Goal: Task Accomplishment & Management: Manage account settings

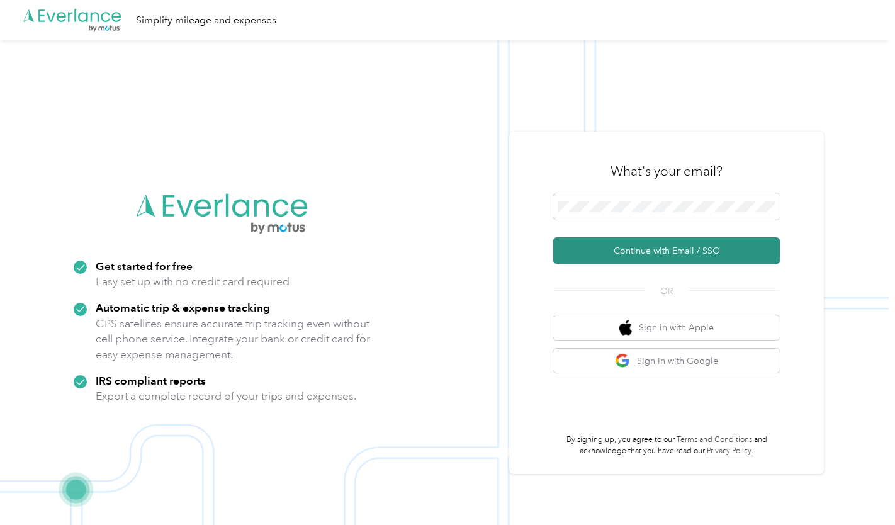
click at [636, 253] on button "Continue with Email / SSO" at bounding box center [666, 250] width 226 height 26
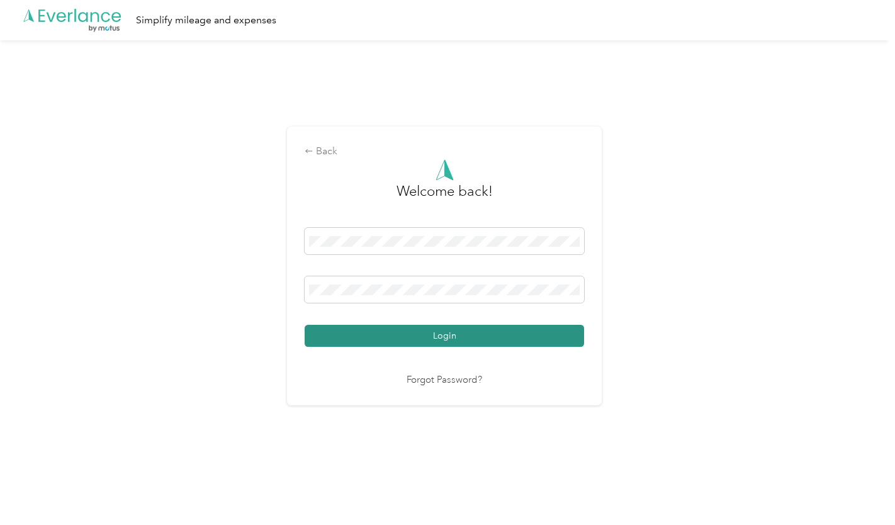
click at [442, 337] on button "Login" at bounding box center [443, 336] width 279 height 22
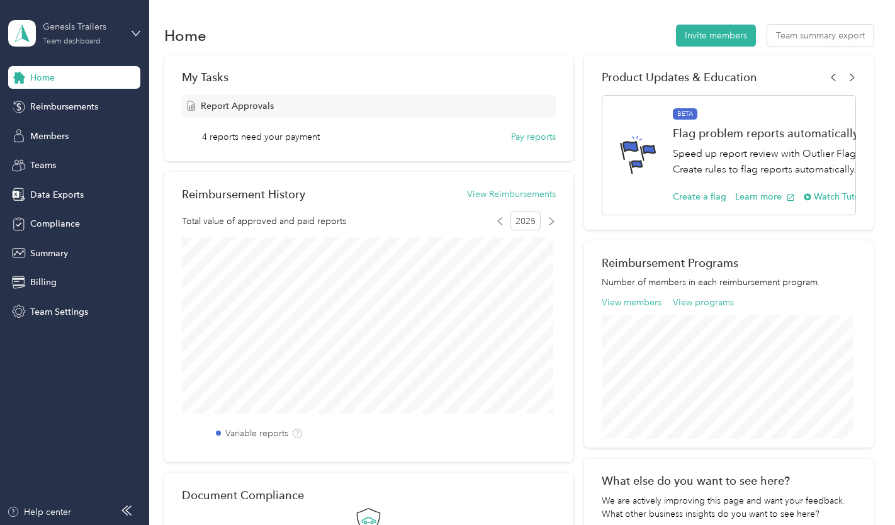
click at [102, 32] on div "Genesis Trailers" at bounding box center [82, 26] width 79 height 13
click at [64, 131] on div "Personal dashboard" at bounding box center [59, 131] width 79 height 13
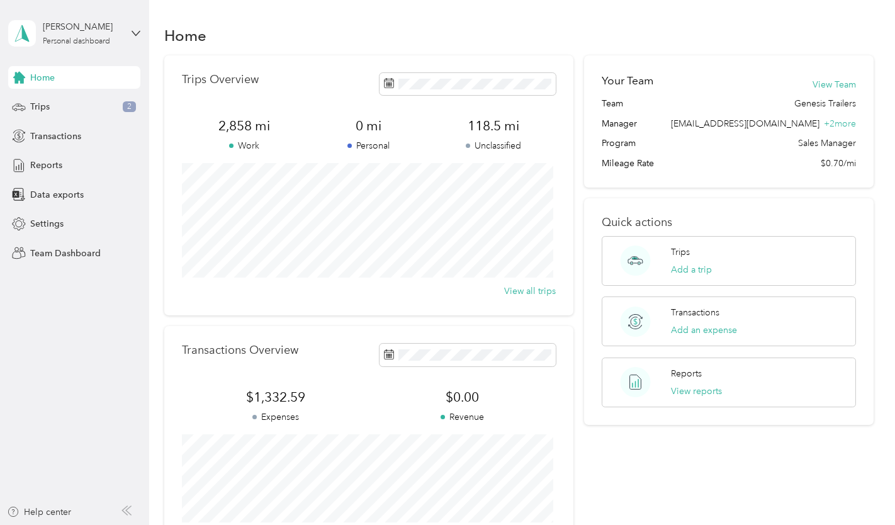
click at [62, 121] on div "Home Trips 2 Transactions Reports Data exports Settings Team Dashboard" at bounding box center [74, 165] width 132 height 198
click at [62, 106] on div "Trips 2" at bounding box center [74, 107] width 132 height 23
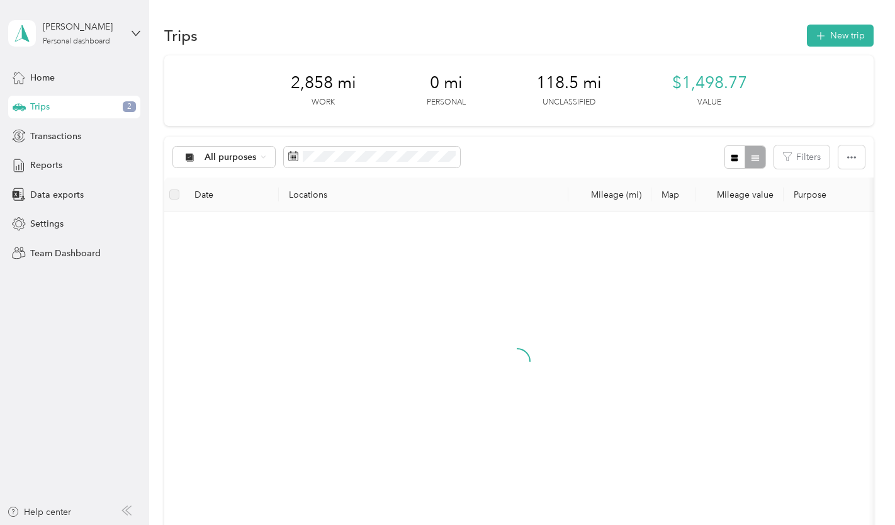
click at [540, 157] on div "All purposes Filters" at bounding box center [518, 157] width 708 height 41
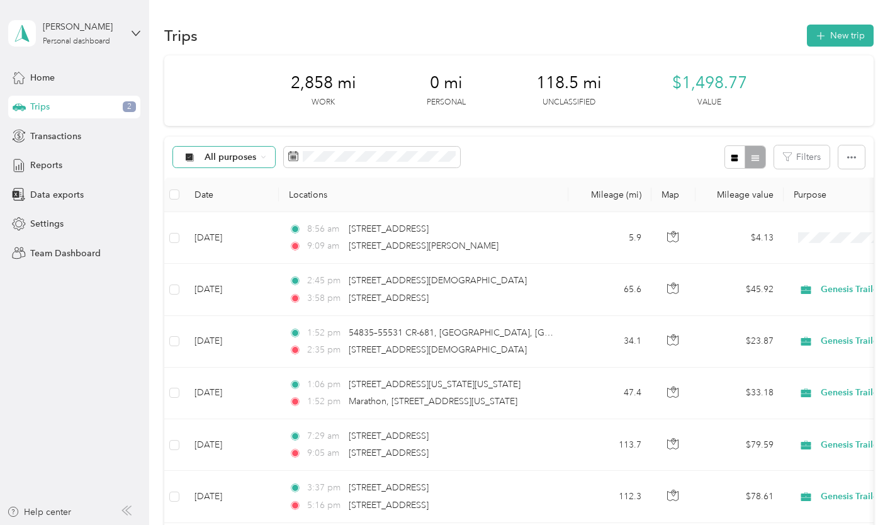
click at [217, 156] on span "All purposes" at bounding box center [230, 157] width 52 height 9
click at [216, 203] on span "Unclassified" at bounding box center [236, 201] width 64 height 13
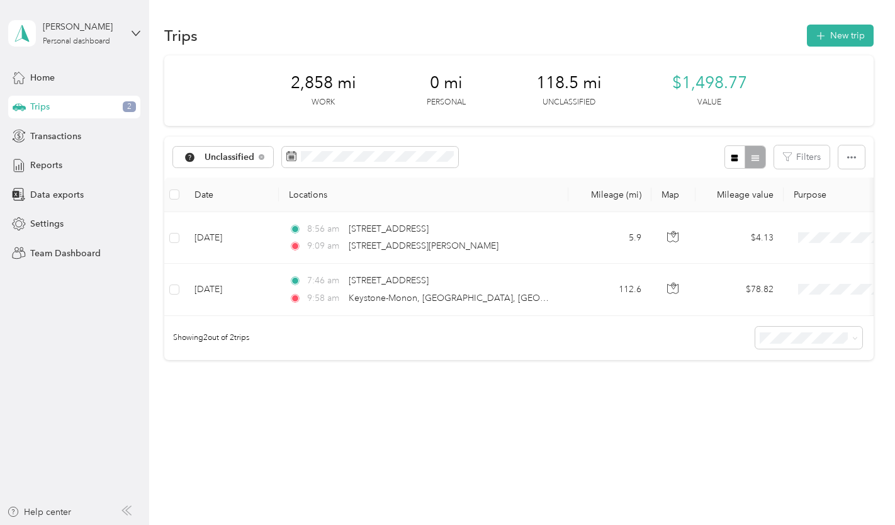
click at [533, 163] on div "Unclassified Filters" at bounding box center [518, 157] width 708 height 41
click at [384, 390] on div "2,858 mi Work 0 mi Personal 118.5 mi Unclassified $1,498.77 Value Unclassified …" at bounding box center [518, 229] width 708 height 349
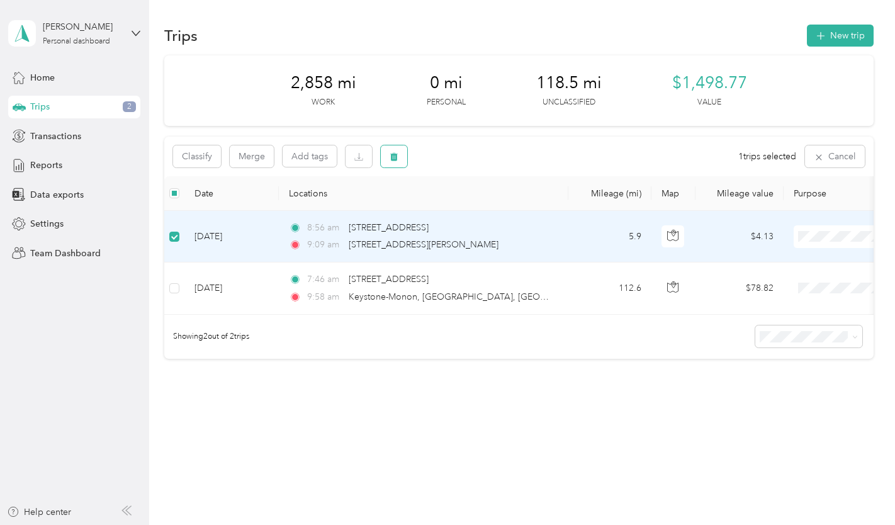
click at [400, 153] on button "button" at bounding box center [394, 156] width 26 height 22
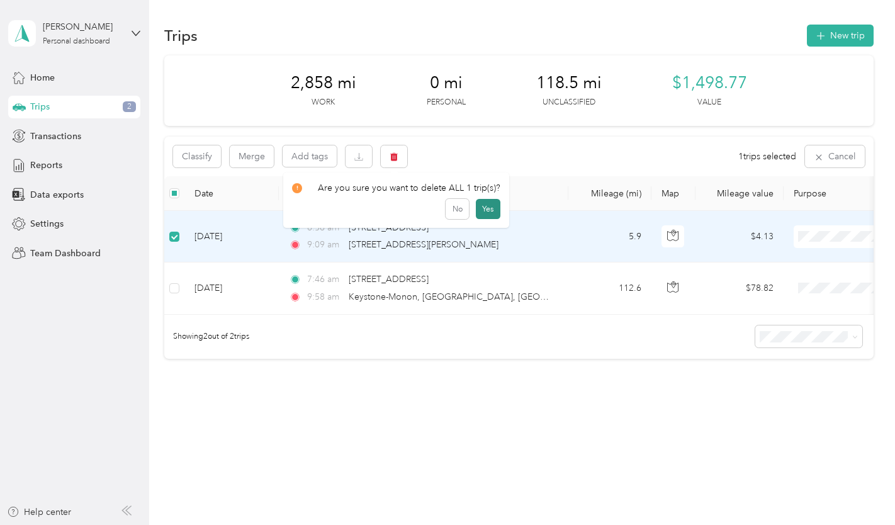
click at [481, 208] on button "Yes" at bounding box center [488, 209] width 25 height 20
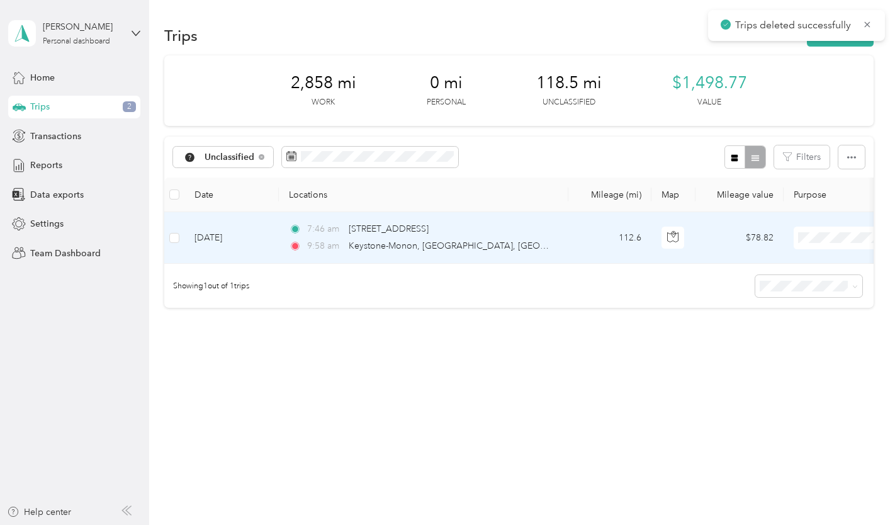
click at [492, 226] on div "7:46 am 11336 11th Rd, Plymouth, IN" at bounding box center [421, 229] width 264 height 14
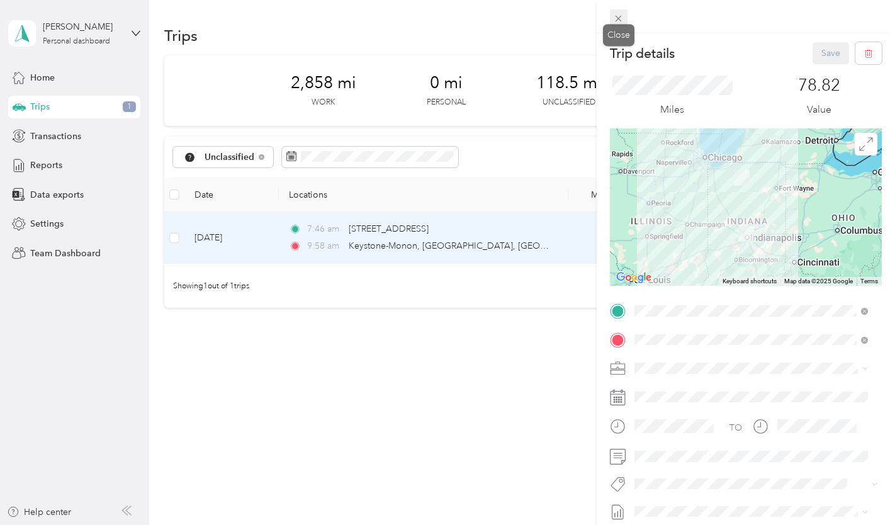
click at [620, 13] on span at bounding box center [619, 18] width 18 height 18
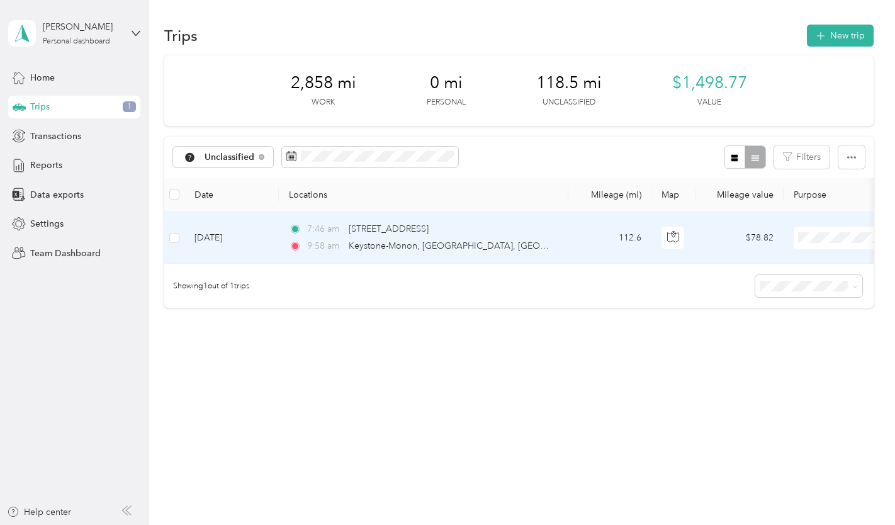
click at [807, 261] on span "Genesis Trailers" at bounding box center [828, 261] width 116 height 13
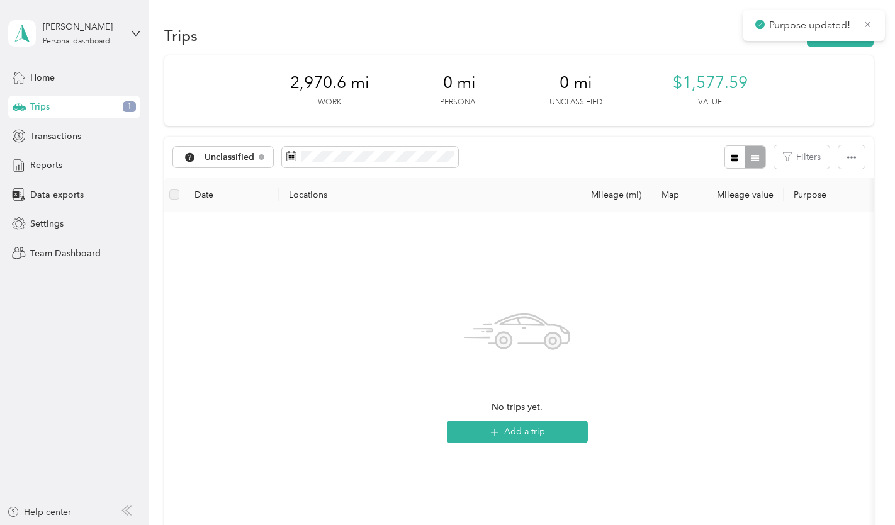
click at [873, 23] on div "Purpose updated!" at bounding box center [813, 25] width 142 height 31
click at [867, 23] on icon at bounding box center [866, 24] width 9 height 11
click at [855, 28] on span "Purpose updated!" at bounding box center [813, 26] width 117 height 16
click at [845, 38] on button "New trip" at bounding box center [839, 36] width 67 height 22
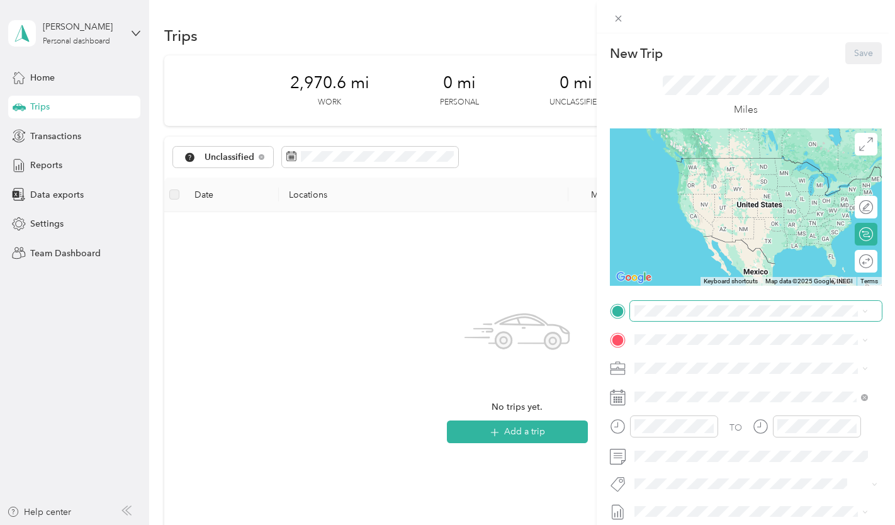
click at [674, 316] on span at bounding box center [756, 311] width 252 height 20
click at [700, 188] on span "11319 11th Road Plymouth, Indiana 46563, United States" at bounding box center [721, 186] width 126 height 11
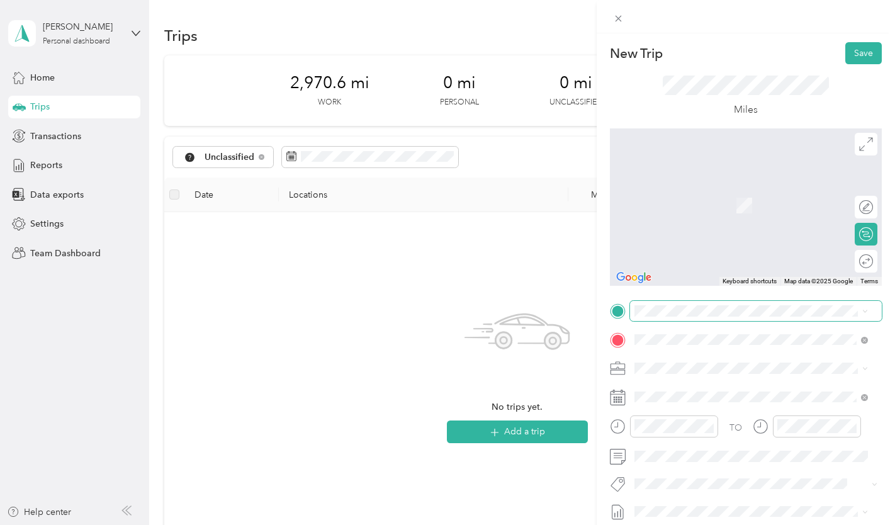
click at [659, 316] on span at bounding box center [756, 311] width 252 height 20
click at [666, 369] on li "1202 East 38th Street Indianapolis, Indiana 46205, United States" at bounding box center [751, 357] width 242 height 26
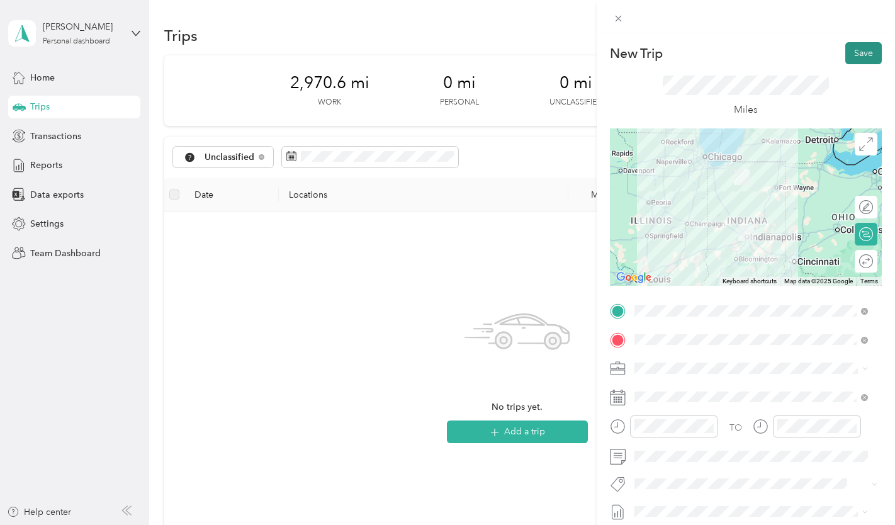
click at [845, 52] on button "Save" at bounding box center [863, 53] width 36 height 22
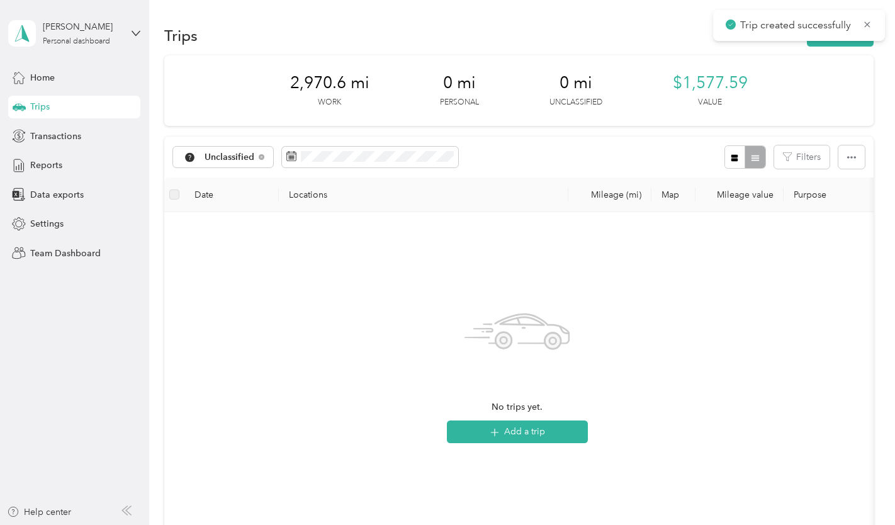
click at [99, 110] on div "Trips" at bounding box center [74, 107] width 132 height 23
click at [79, 72] on div "Home" at bounding box center [74, 77] width 132 height 23
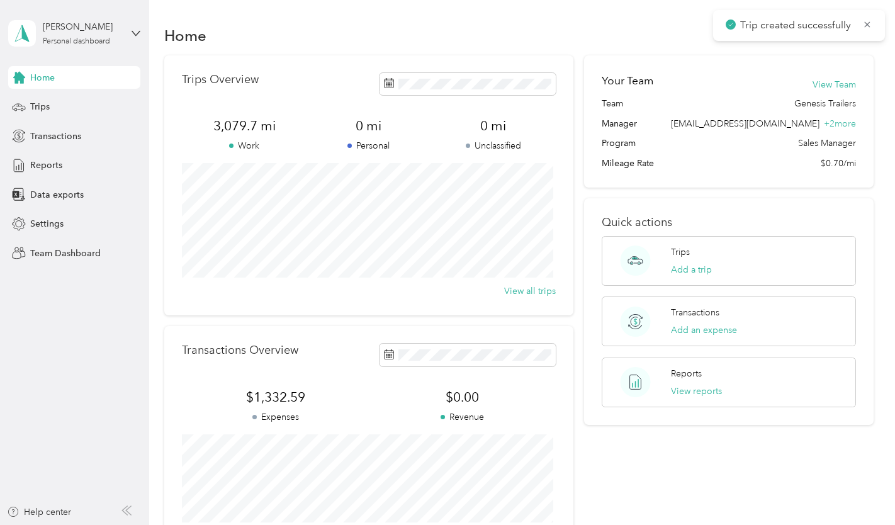
click at [389, 23] on div "Home" at bounding box center [518, 35] width 708 height 26
click at [57, 160] on span "Reports" at bounding box center [46, 165] width 32 height 13
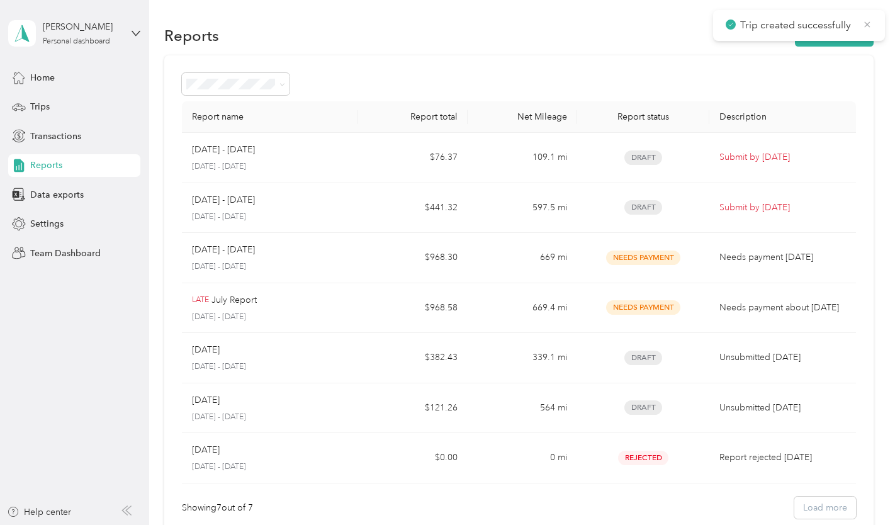
click at [864, 26] on icon at bounding box center [867, 24] width 6 height 6
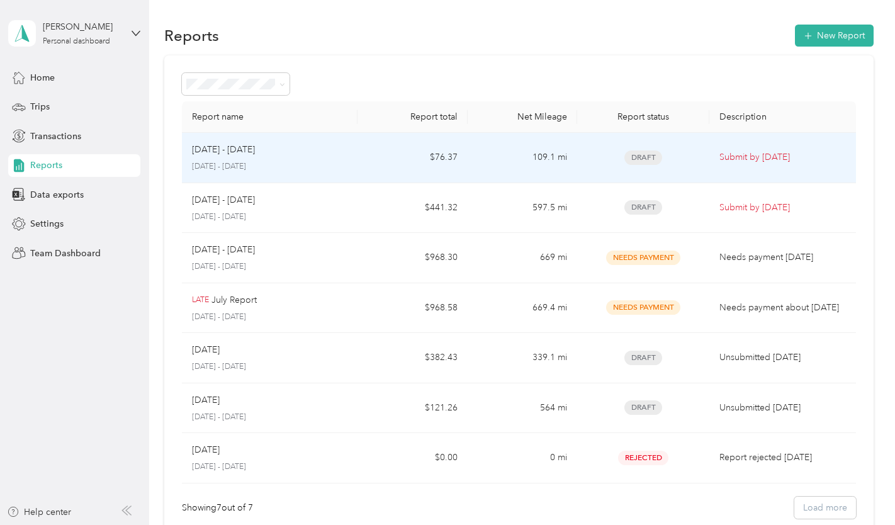
click at [349, 149] on td "Oct 1 - 31, 2025 October 1 - 31, 2025" at bounding box center [270, 158] width 176 height 50
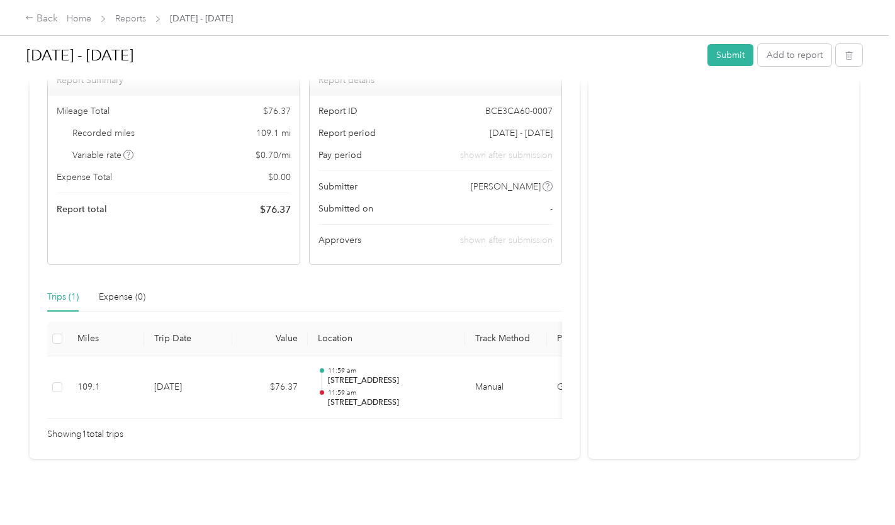
scroll to position [109, 0]
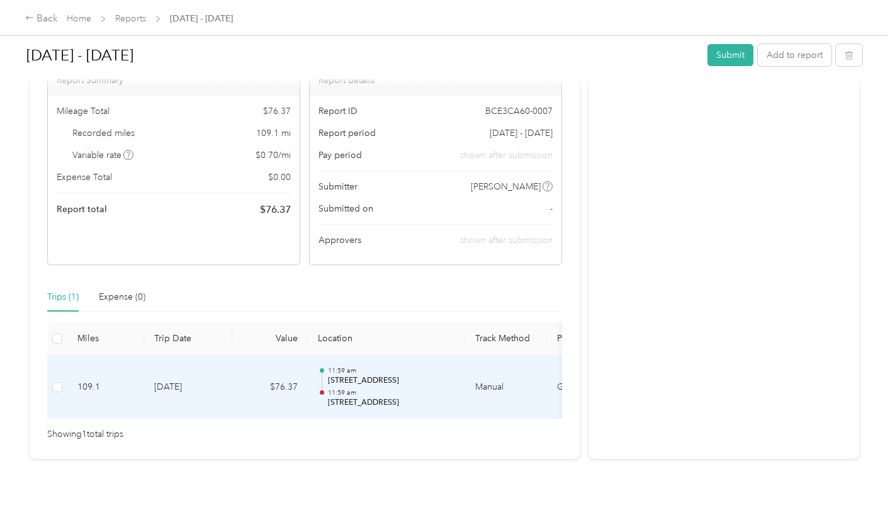
click at [134, 367] on td "109.1" at bounding box center [105, 387] width 77 height 63
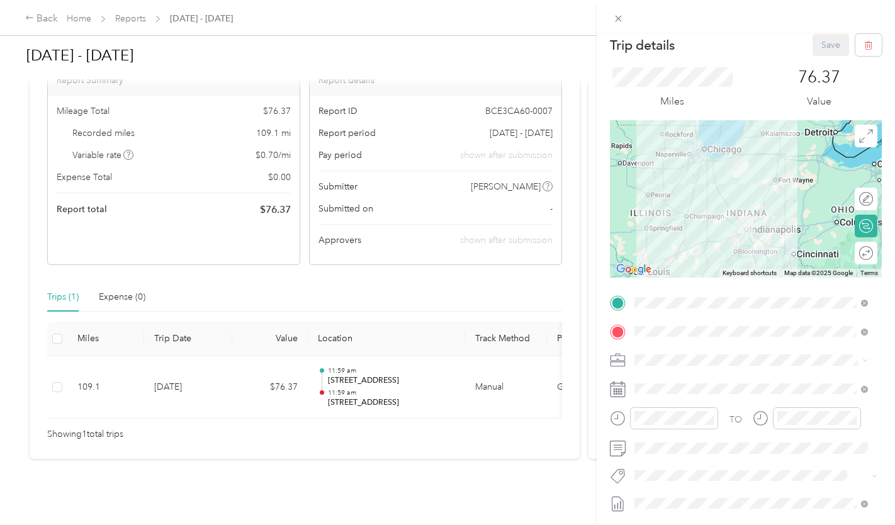
scroll to position [9, 0]
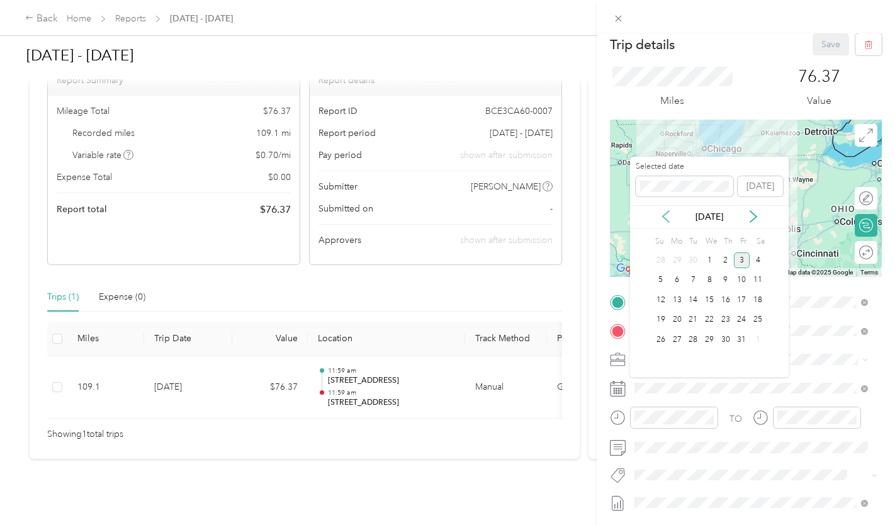
click at [662, 218] on icon at bounding box center [665, 216] width 13 height 13
click at [738, 319] on div "26" at bounding box center [741, 320] width 16 height 16
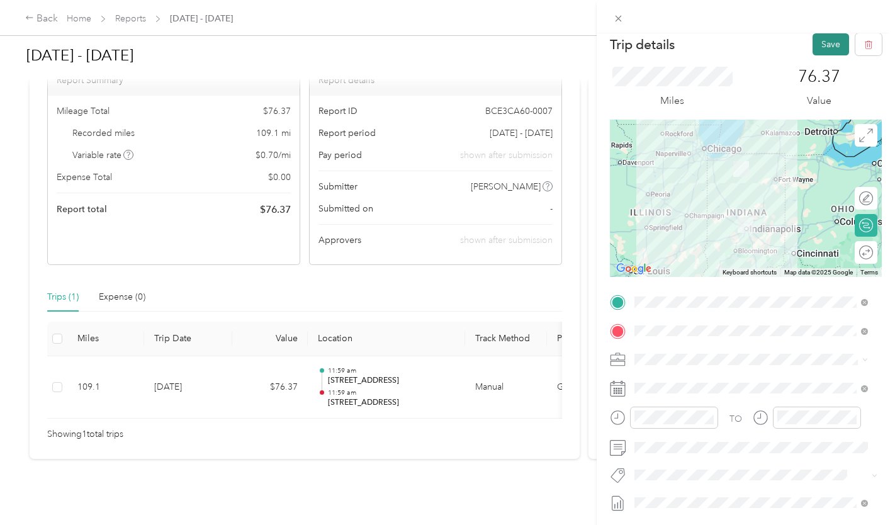
click at [820, 38] on button "Save" at bounding box center [830, 44] width 36 height 22
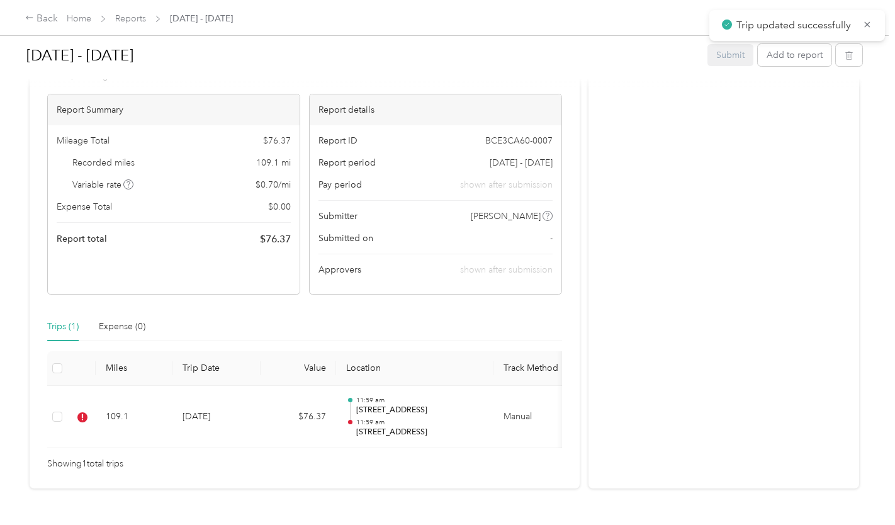
scroll to position [0, 0]
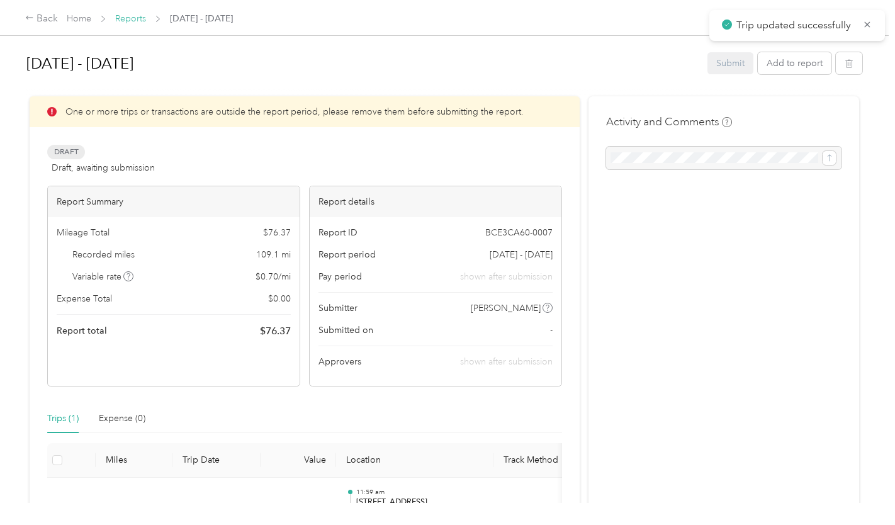
click at [133, 14] on link "Reports" at bounding box center [130, 18] width 31 height 11
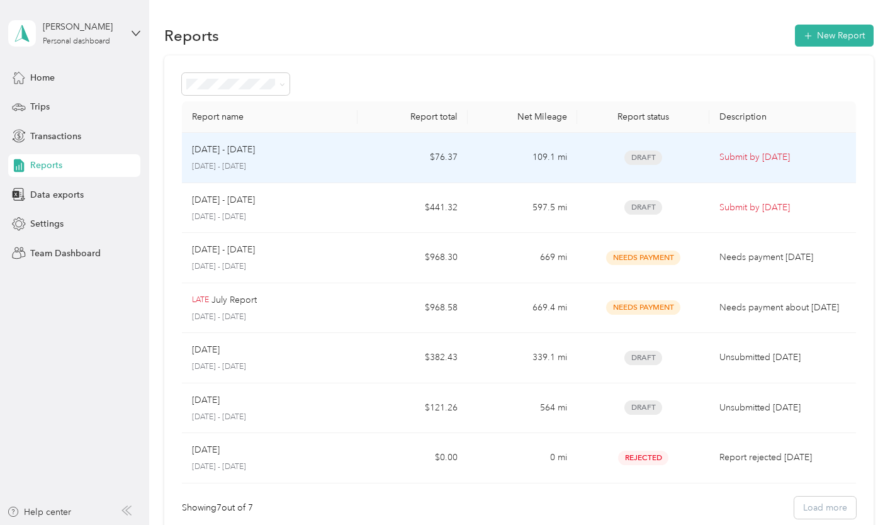
drag, startPoint x: 357, startPoint y: 157, endPoint x: 351, endPoint y: 156, distance: 6.4
click at [351, 156] on tr "Oct 1 - 31, 2025 October 1 - 31, 2025 $76.37 109.1 mi Draft Submit by Nov. 5, 2…" at bounding box center [518, 158] width 673 height 50
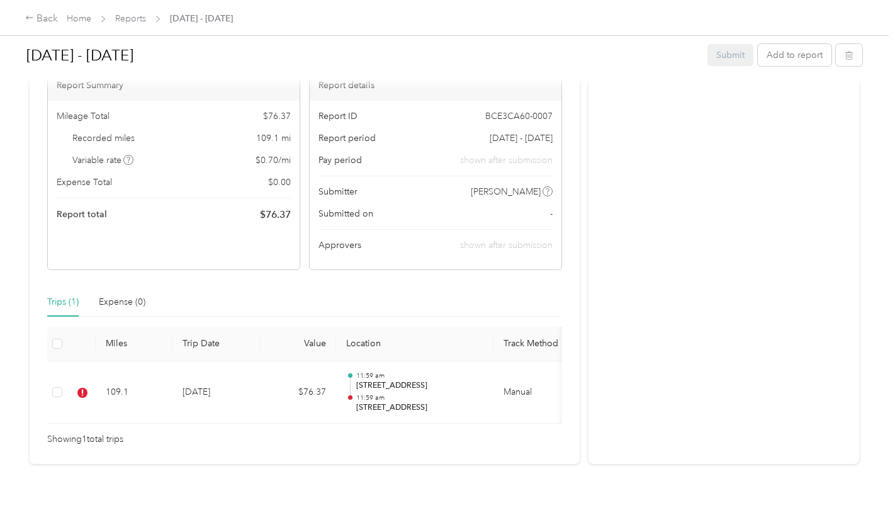
scroll to position [140, 0]
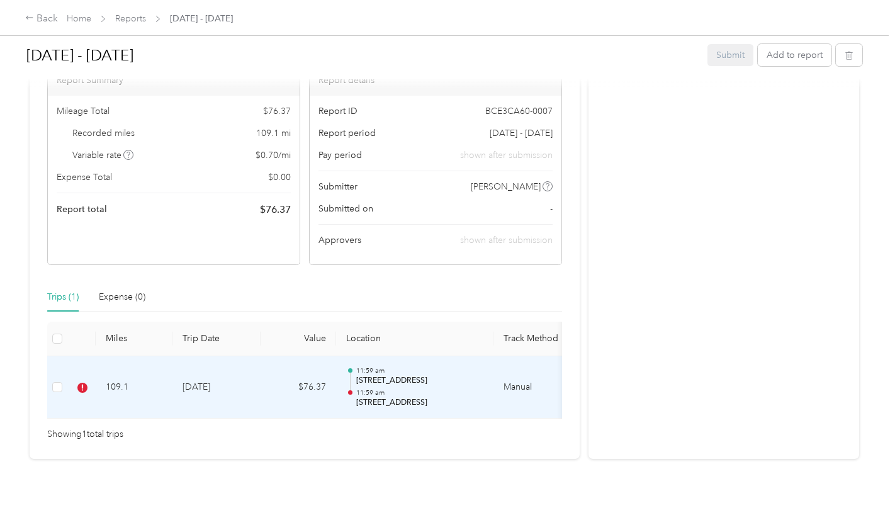
click at [229, 382] on td "9-26-2025" at bounding box center [216, 387] width 88 height 63
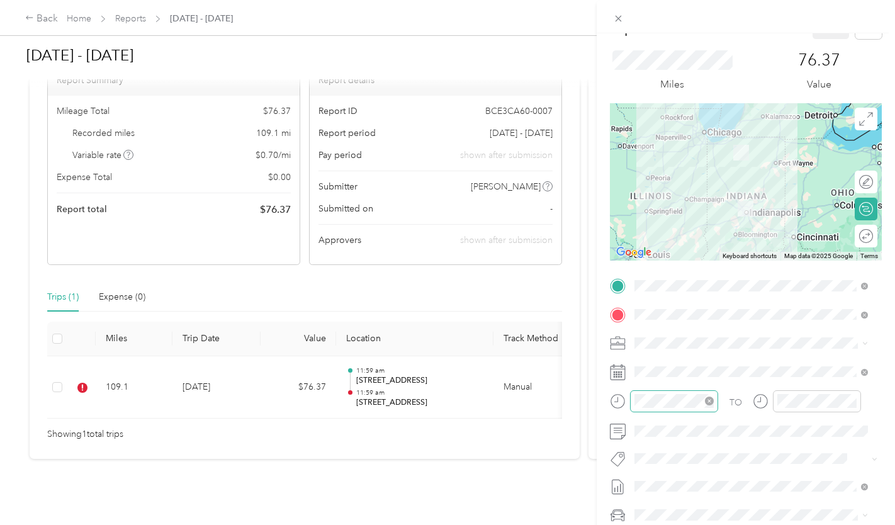
scroll to position [0, 0]
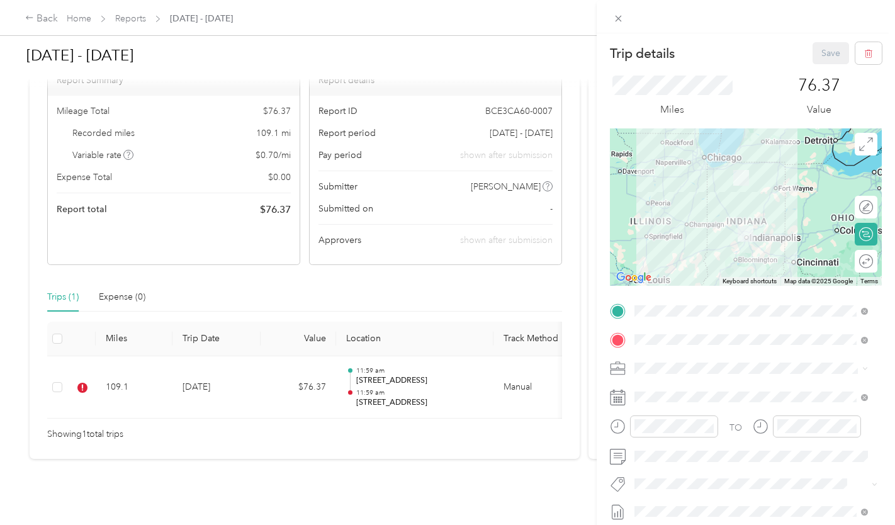
click at [418, 457] on div "Trip details Save This trip cannot be edited because it is either under review,…" at bounding box center [447, 262] width 895 height 525
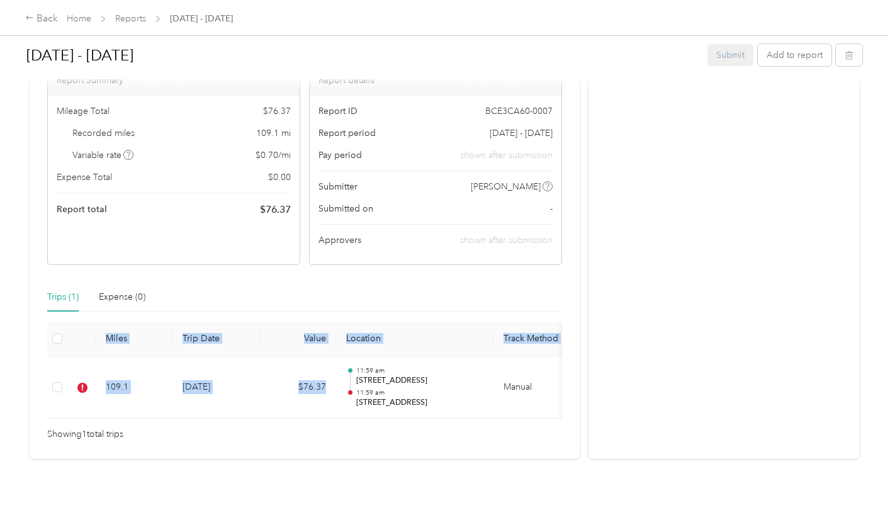
drag, startPoint x: 353, startPoint y: 399, endPoint x: 447, endPoint y: 409, distance: 94.3
click at [447, 409] on div "Miles Trip Date Value Location Track Method Purpose Notes Tags 109.1 9-26-2025 …" at bounding box center [304, 370] width 515 height 98
drag, startPoint x: 447, startPoint y: 409, endPoint x: 332, endPoint y: 479, distance: 134.6
click at [332, 479] on div "Oct 1 - 31, 2025 Submit Add to report One or more trips or transactions are out…" at bounding box center [444, 251] width 888 height 503
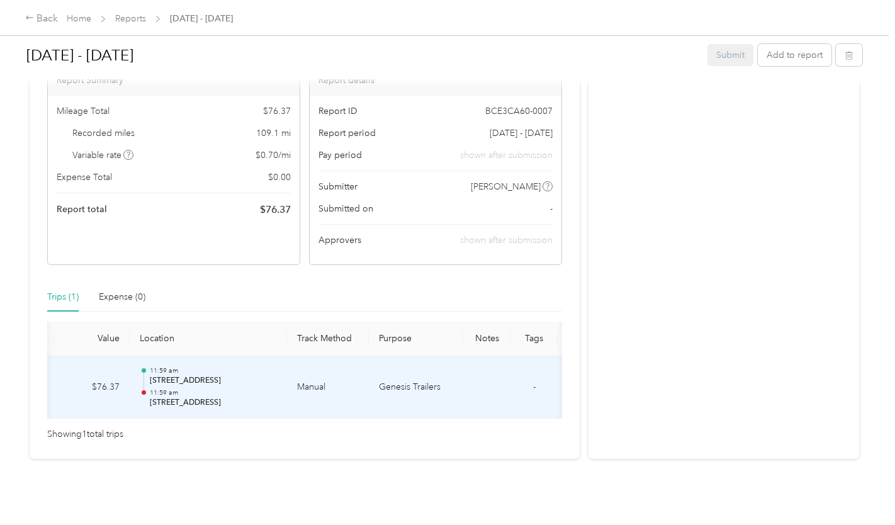
scroll to position [0, 251]
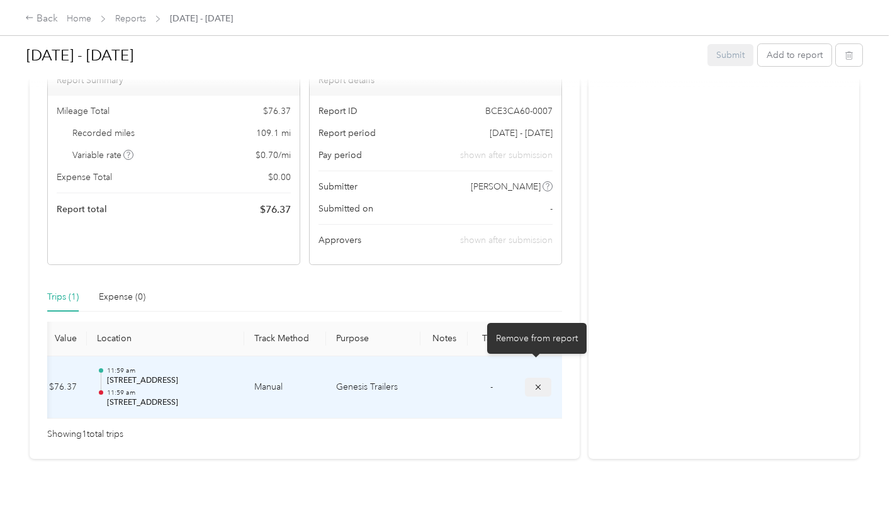
click at [535, 384] on icon "submit" at bounding box center [537, 386] width 5 height 5
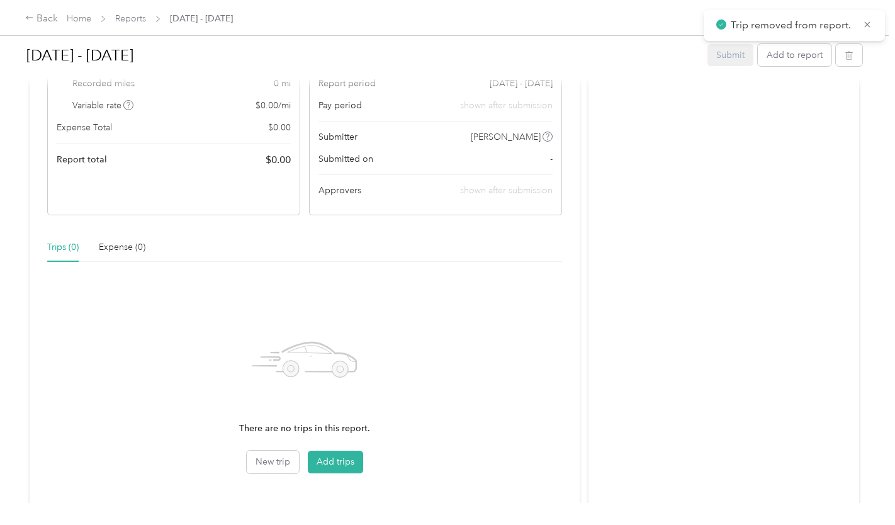
scroll to position [109, 0]
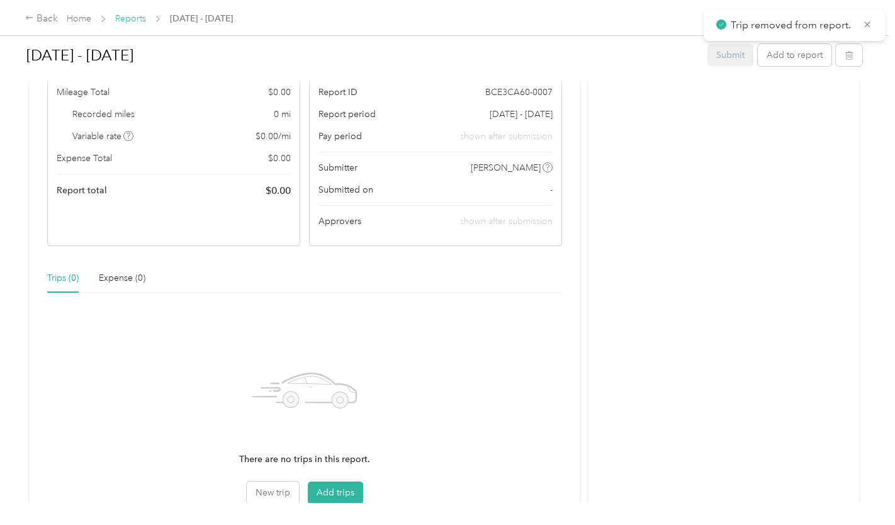
click at [122, 21] on link "Reports" at bounding box center [130, 18] width 31 height 11
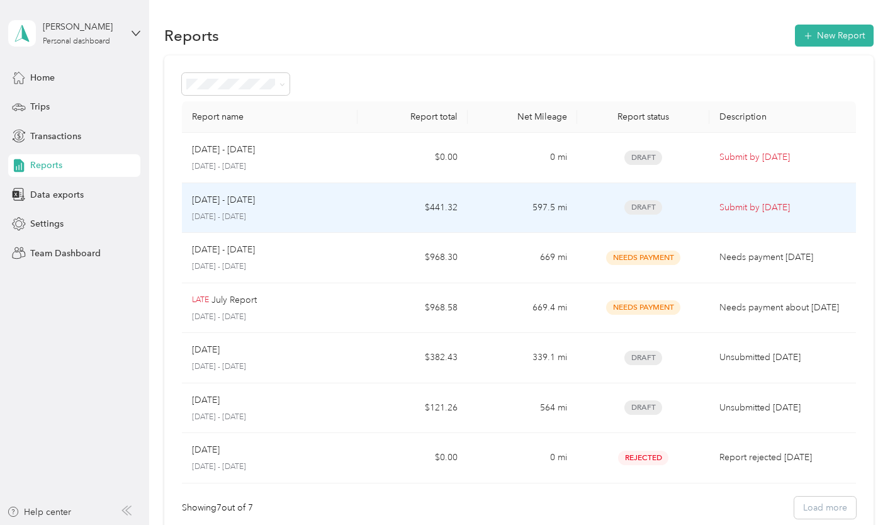
click at [328, 206] on div "Sep 1 - 30, 2025" at bounding box center [269, 200] width 155 height 14
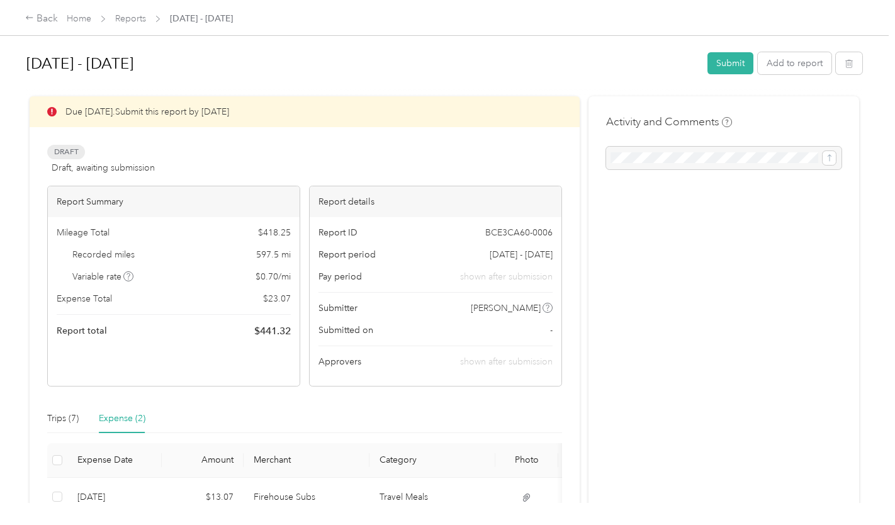
scroll to position [157, 0]
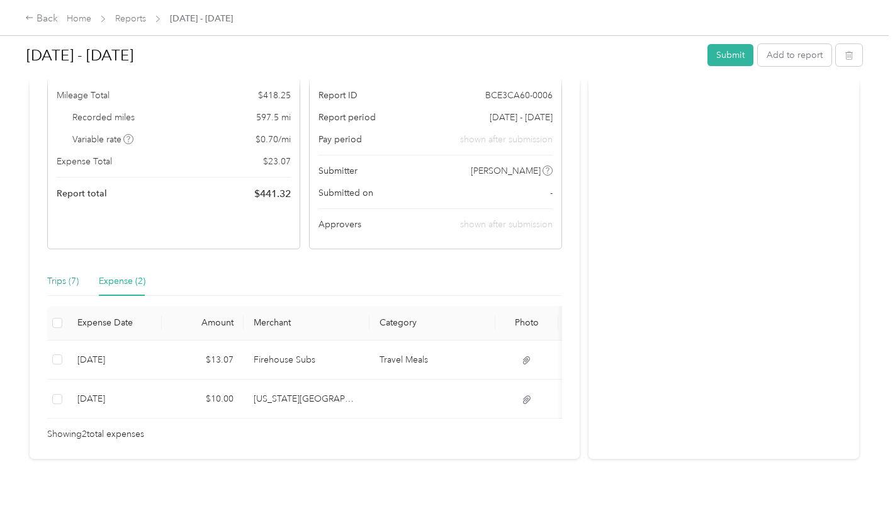
click at [57, 274] on div "Trips (7)" at bounding box center [62, 281] width 31 height 14
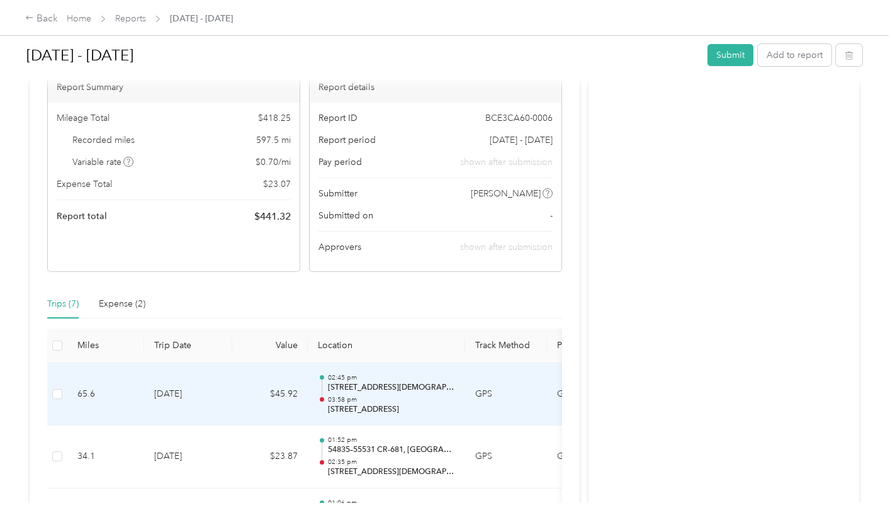
scroll to position [0, 0]
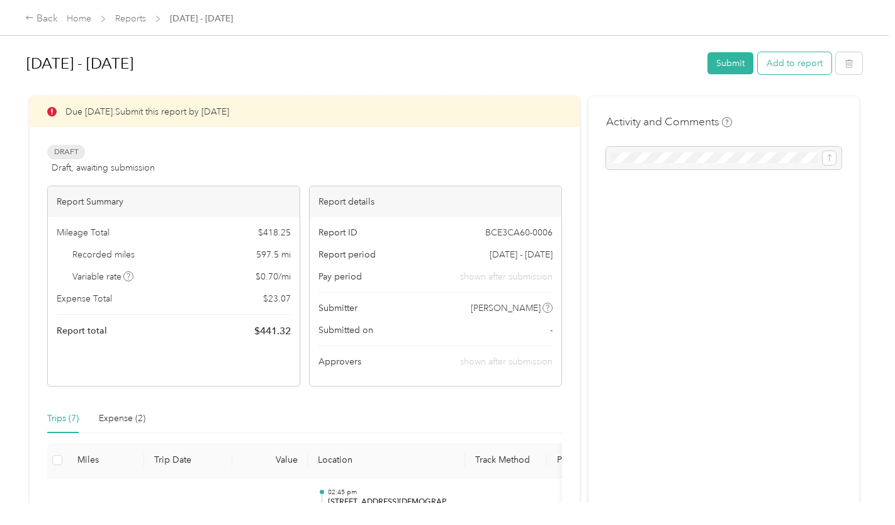
click at [814, 60] on button "Add to report" at bounding box center [794, 63] width 74 height 22
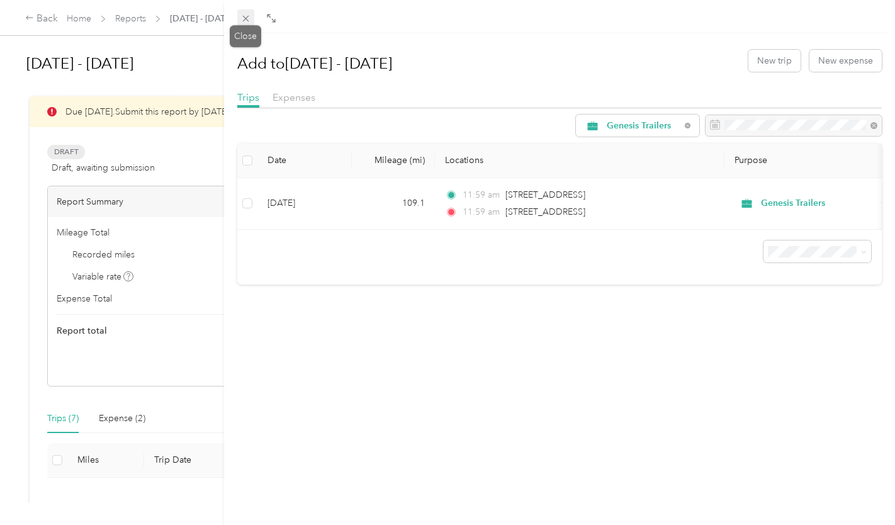
click at [246, 15] on icon at bounding box center [245, 18] width 11 height 11
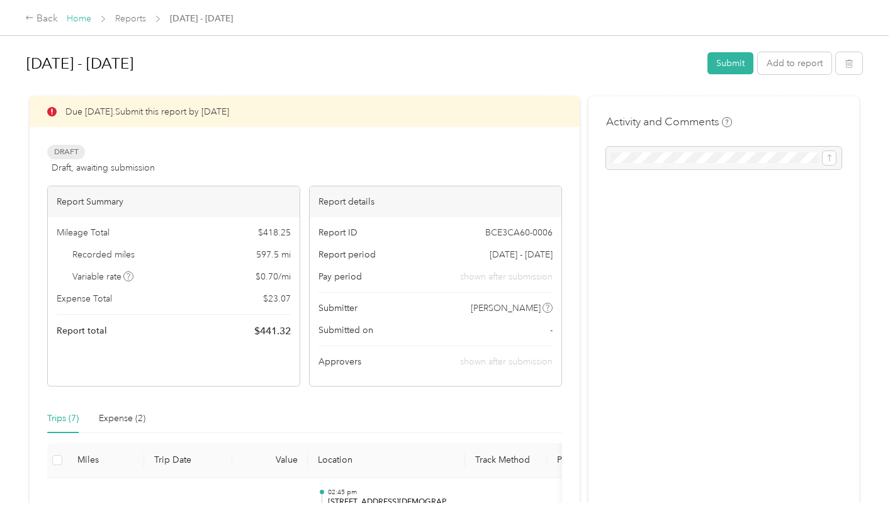
click at [82, 21] on link "Home" at bounding box center [79, 18] width 25 height 11
